Goal: Transaction & Acquisition: Obtain resource

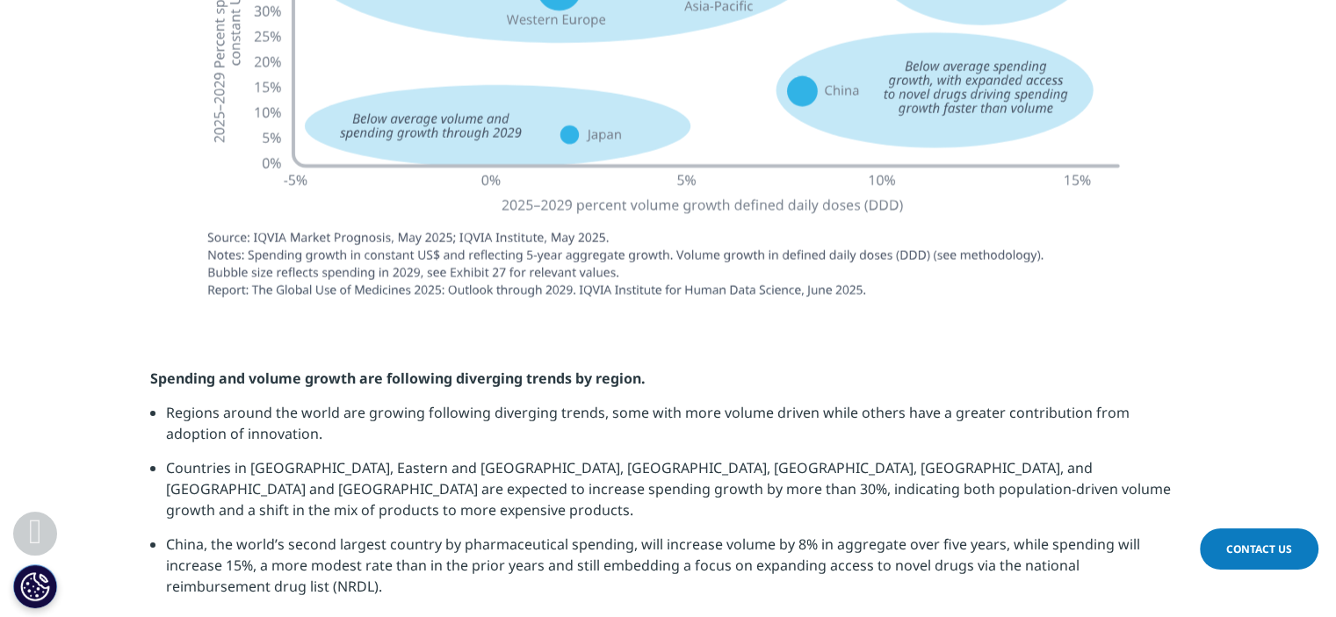
scroll to position [4478, 0]
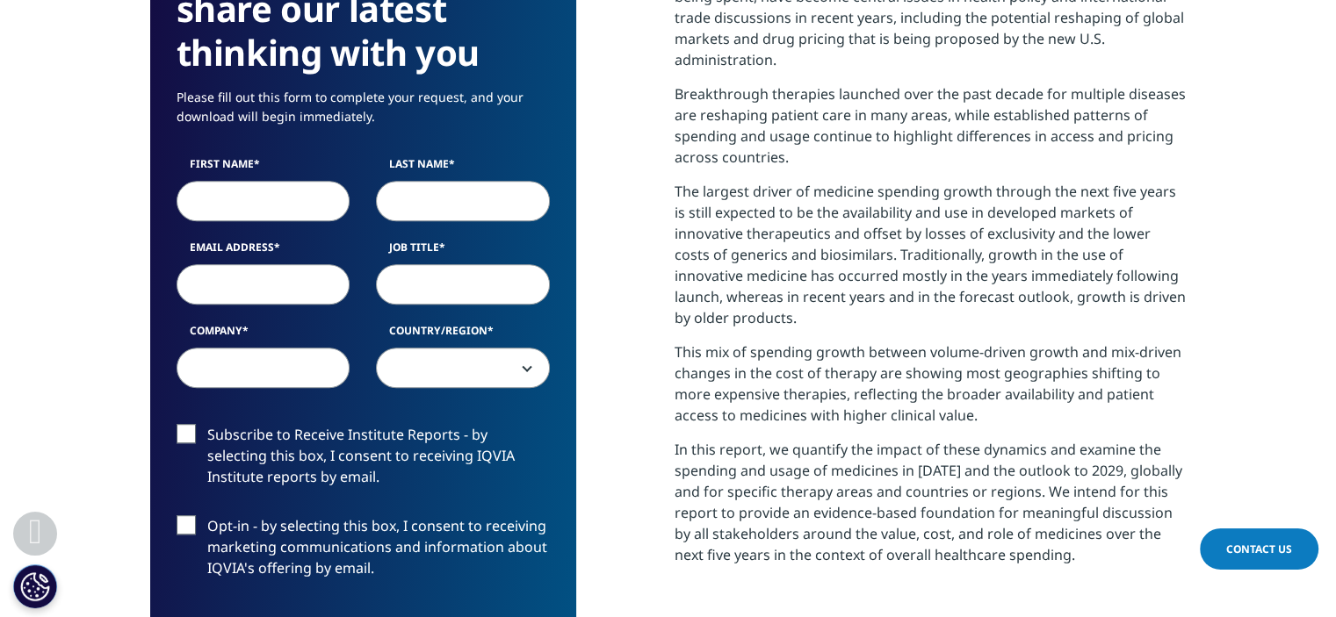
scroll to position [878, 0]
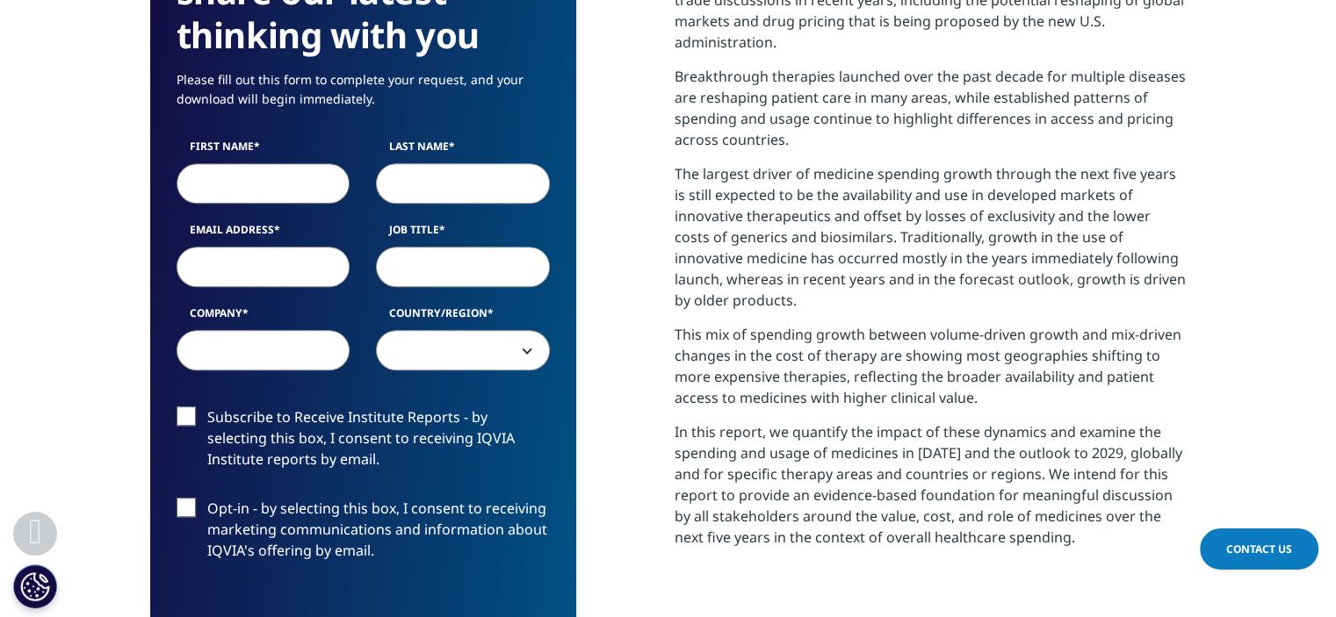
click at [274, 195] on input "First Name" at bounding box center [264, 183] width 174 height 40
type input "Jong"
type input "Park"
type input "[EMAIL_ADDRESS][DOMAIN_NAME]"
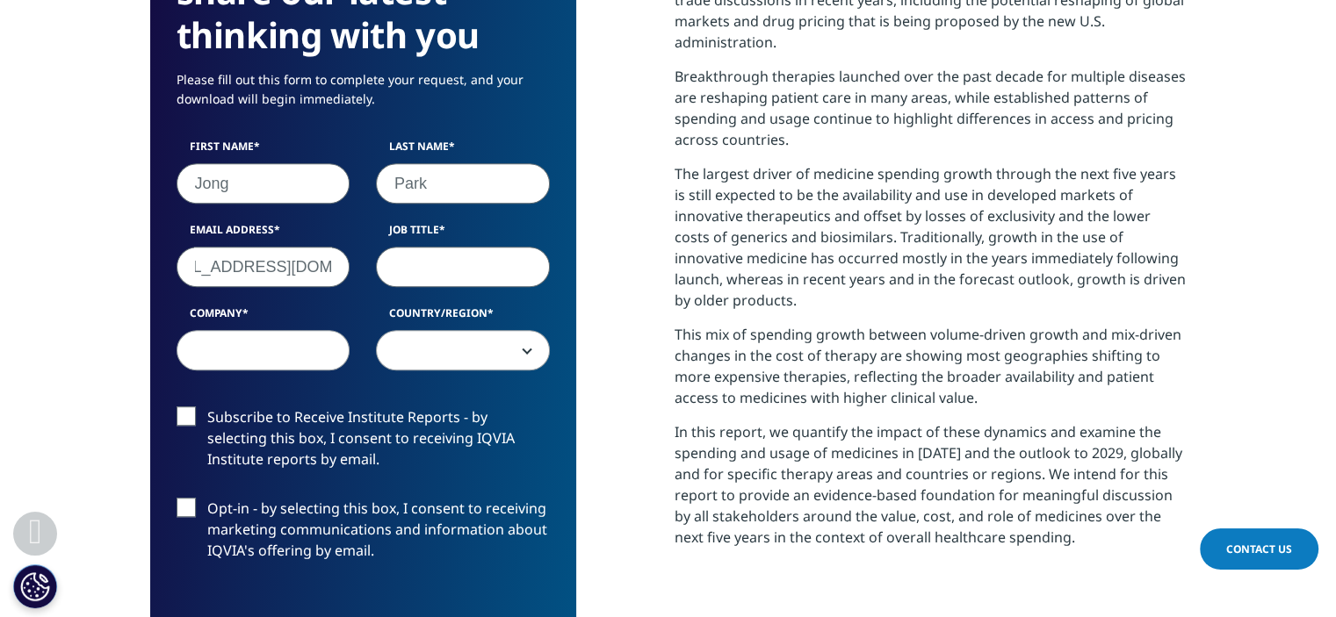
scroll to position [0, 0]
type input "P"
type input "Development team"
type input "JW"
click at [470, 335] on span at bounding box center [463, 351] width 172 height 40
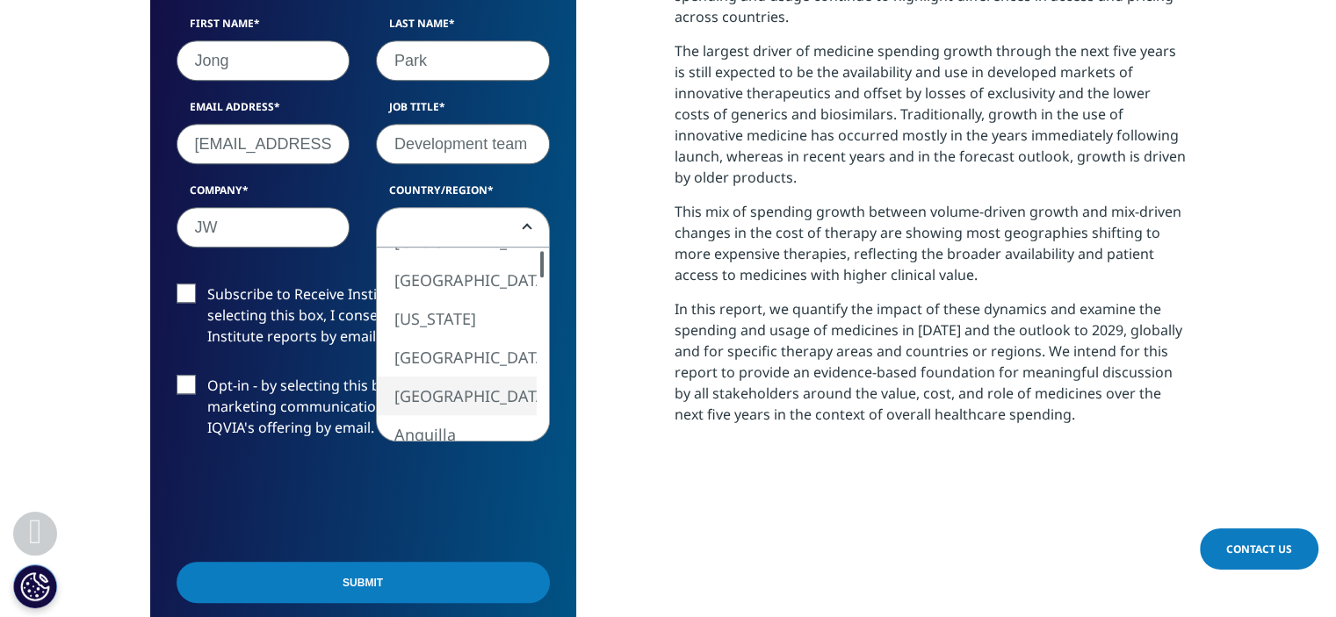
scroll to position [1142, 0]
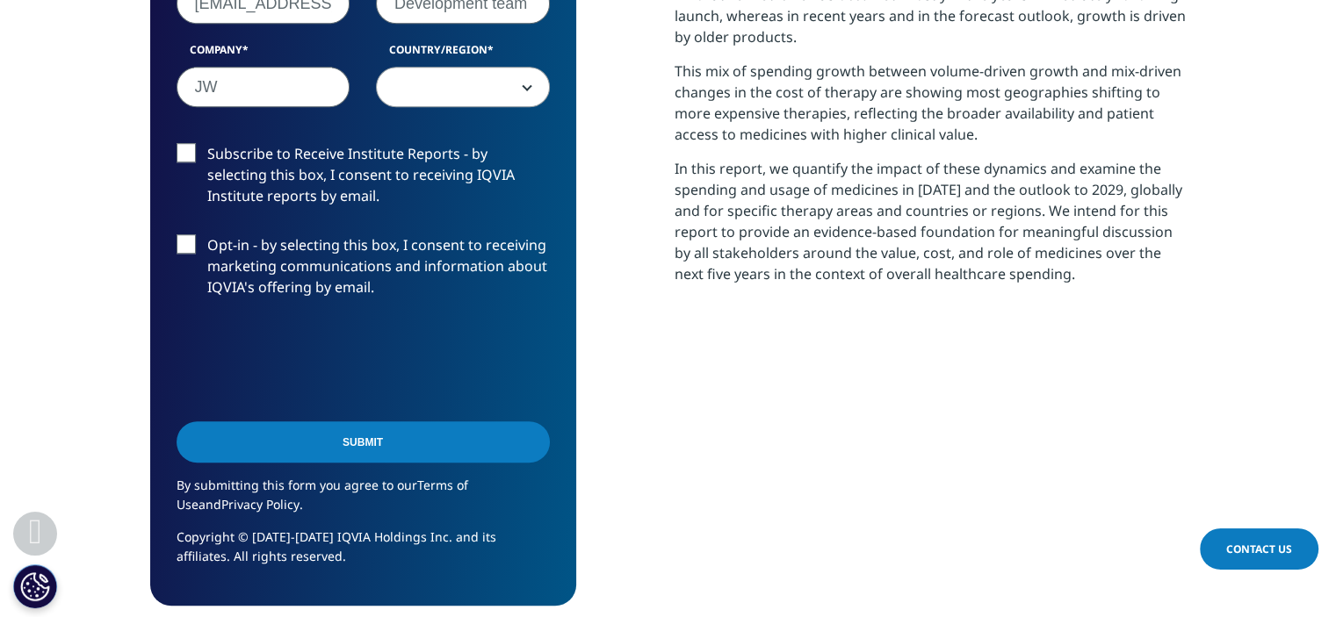
click at [453, 76] on span at bounding box center [463, 88] width 172 height 40
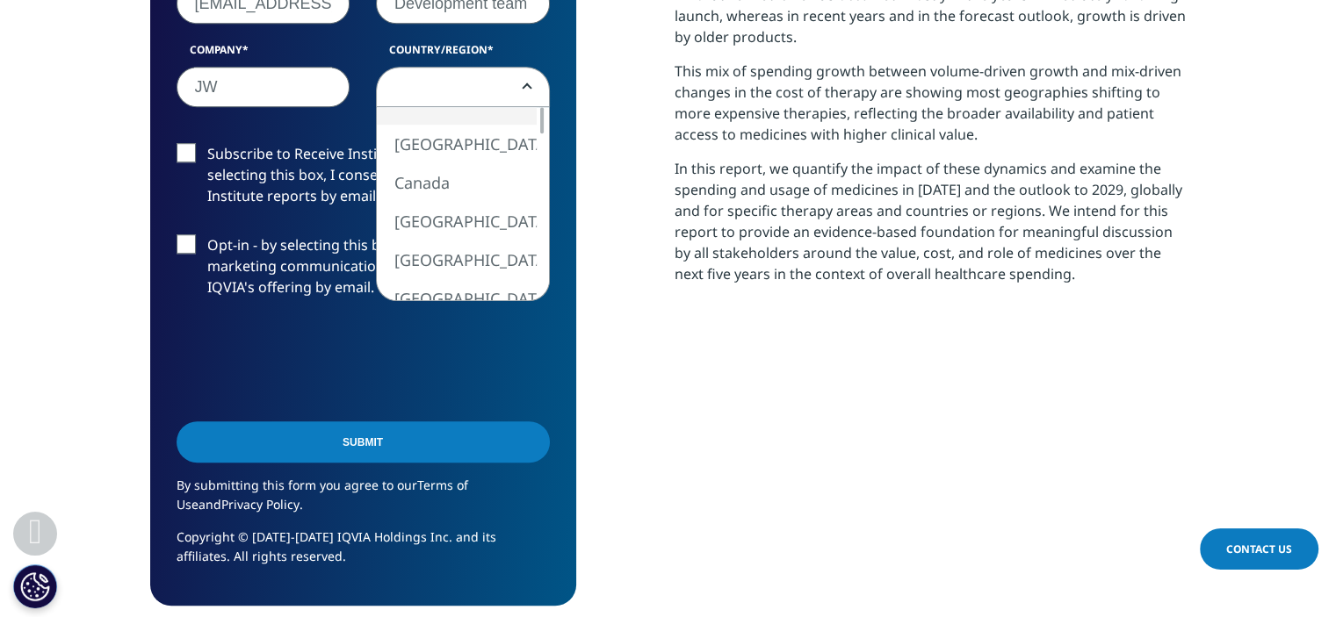
click at [450, 78] on span at bounding box center [463, 88] width 172 height 40
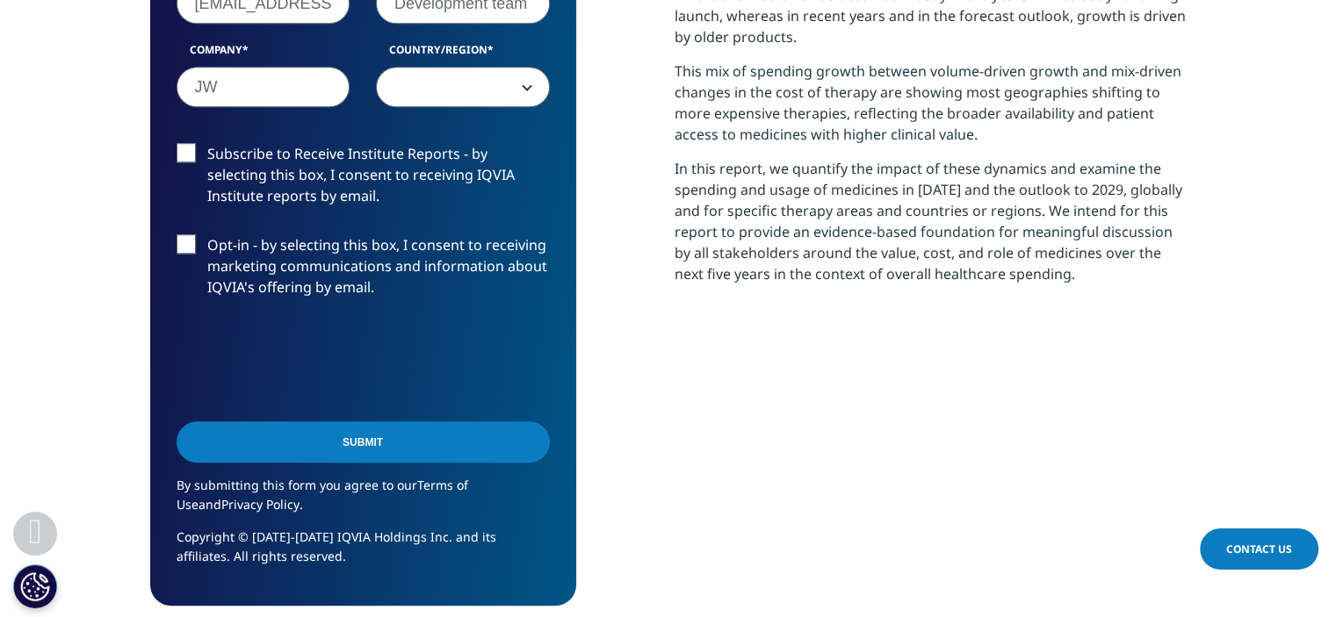
click at [485, 81] on span at bounding box center [463, 88] width 172 height 40
click at [480, 78] on span at bounding box center [463, 88] width 172 height 40
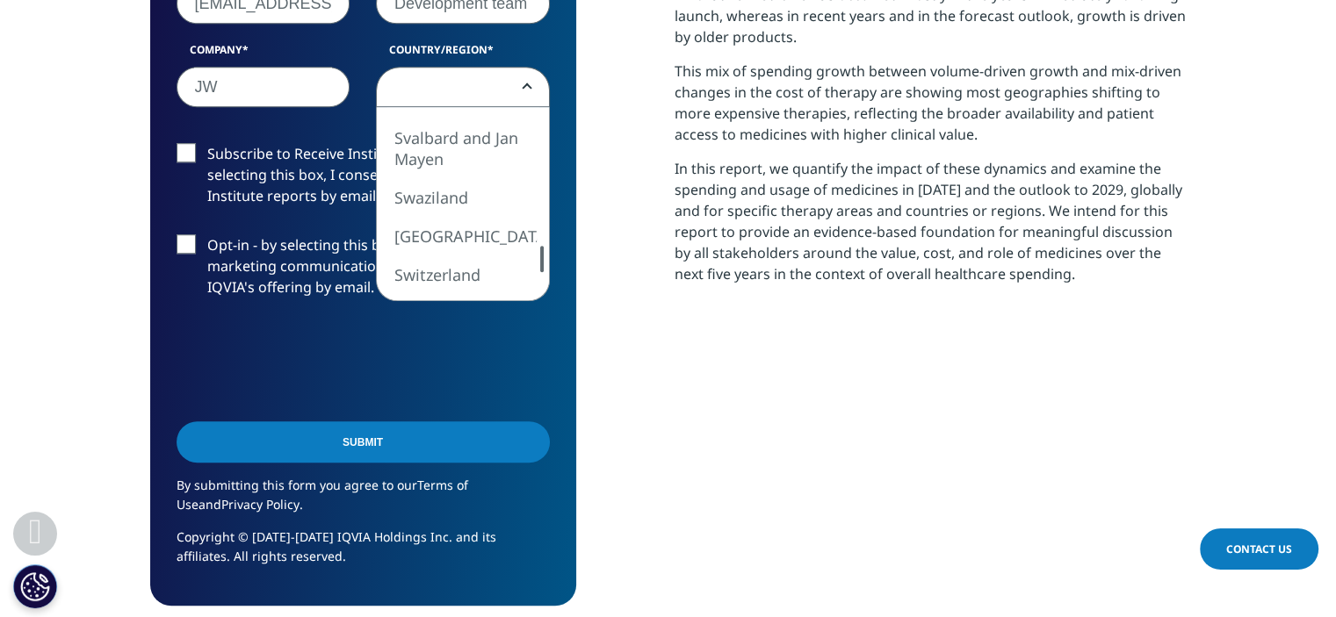
select select "[GEOGRAPHIC_DATA]"
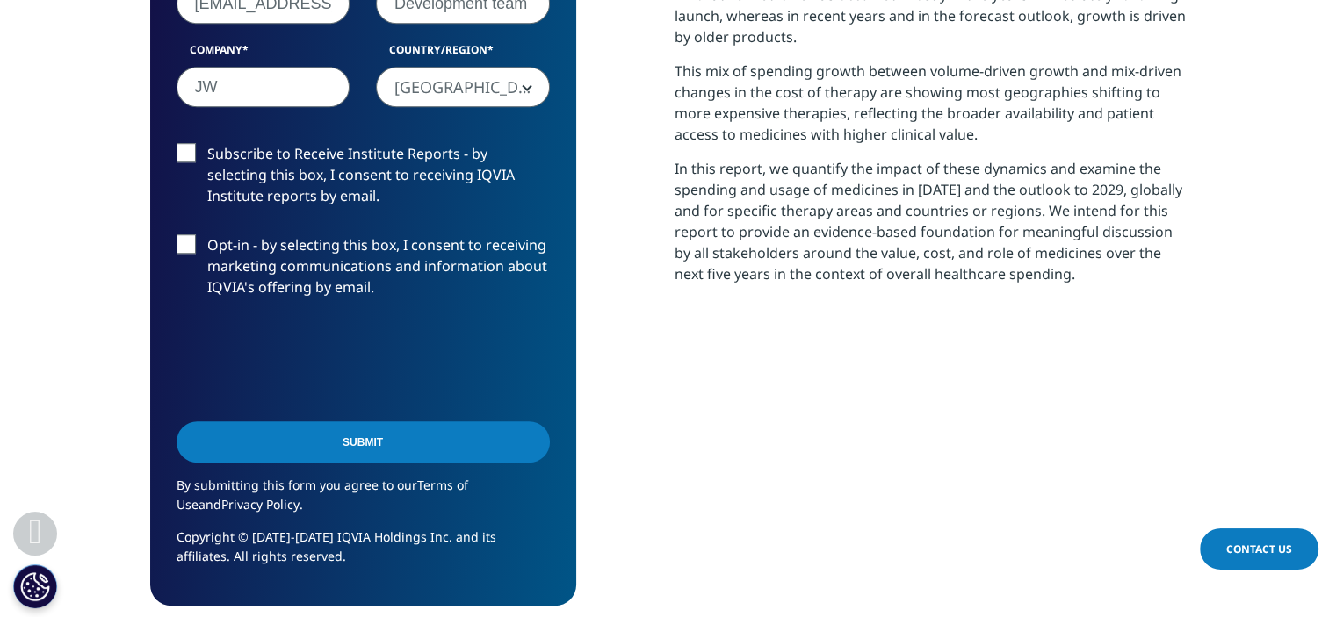
click at [353, 456] on input "Submit" at bounding box center [363, 442] width 373 height 41
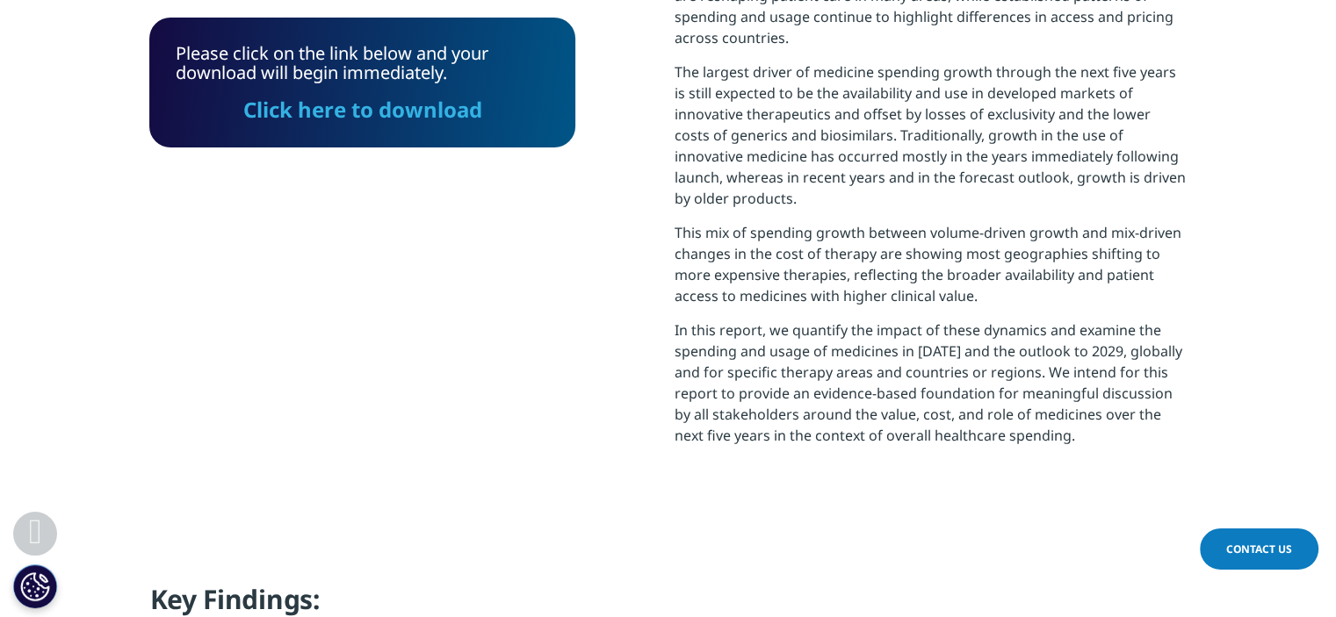
scroll to position [9, 9]
click at [455, 112] on link "Click here to download" at bounding box center [362, 109] width 239 height 29
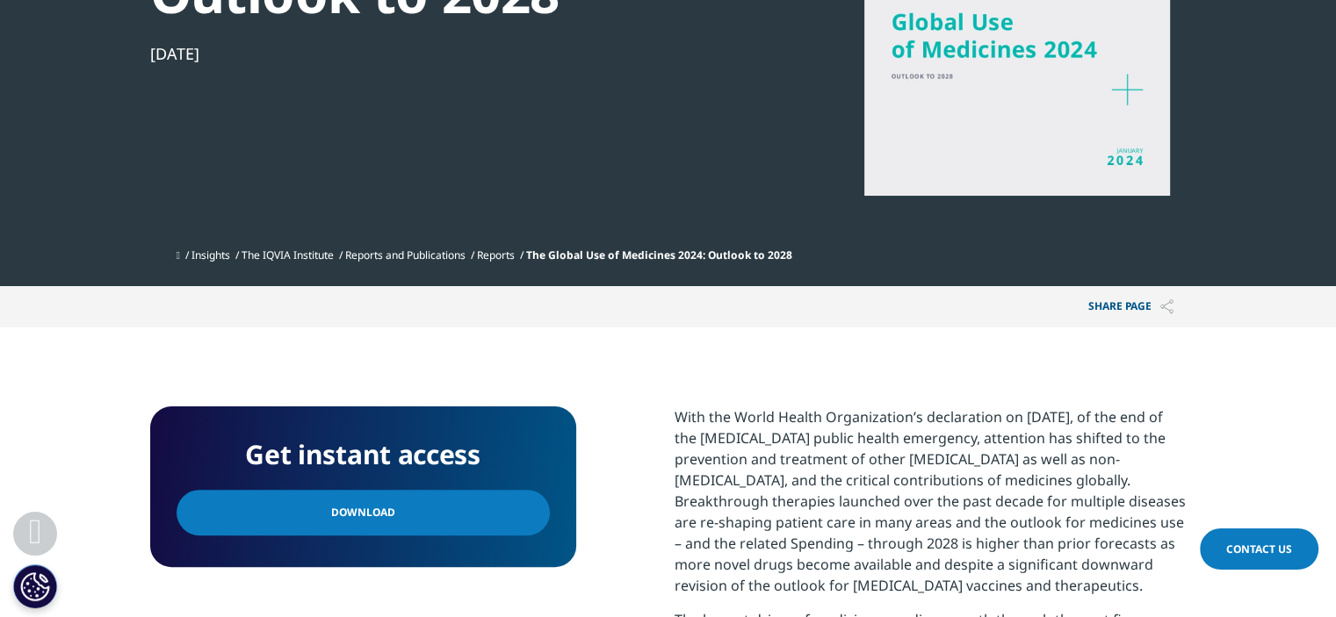
scroll to position [527, 0]
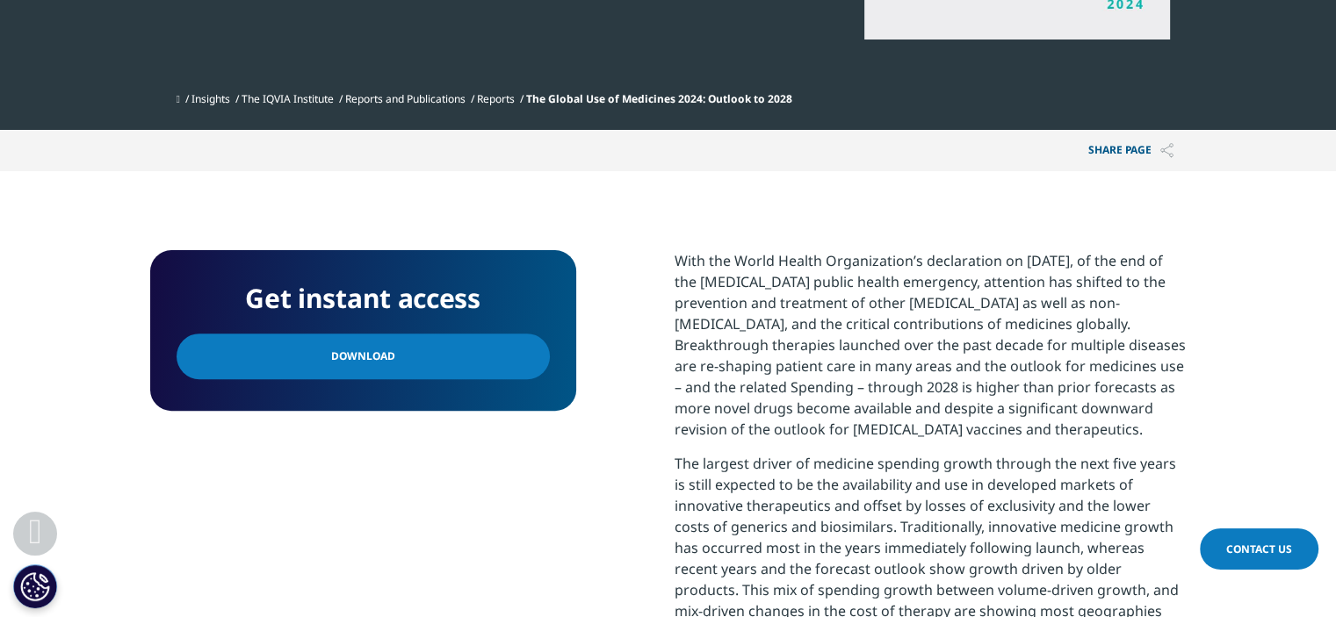
click at [457, 360] on link "Download" at bounding box center [363, 357] width 373 height 46
